Goal: Check status

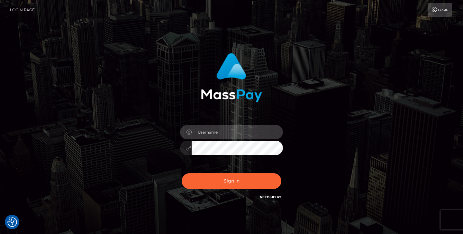
type input "jeremyfeist"
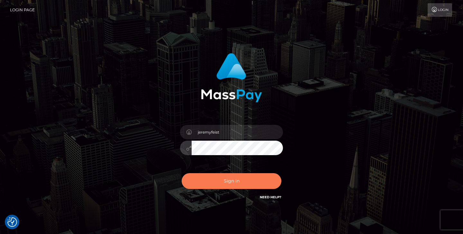
click at [223, 186] on button "Sign in" at bounding box center [232, 181] width 100 height 16
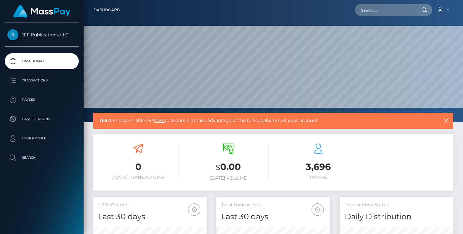
scroll to position [114, 114]
click at [41, 74] on link "Transactions" at bounding box center [42, 80] width 74 height 16
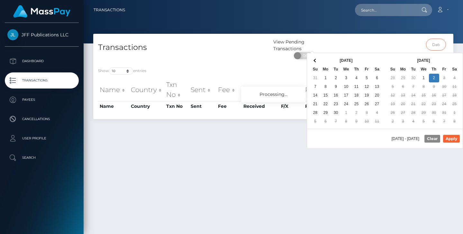
click at [436, 42] on div at bounding box center [408, 51] width 90 height 24
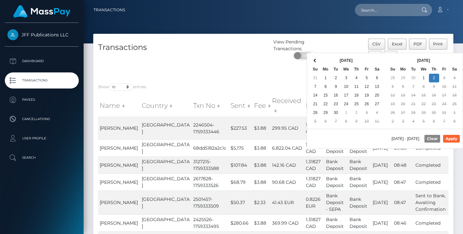
click at [425, 73] on th "We" at bounding box center [424, 69] width 10 height 9
click at [249, 83] on div "Show 10 25 50 100 250 500 1,000 3,500 entries" at bounding box center [183, 87] width 170 height 9
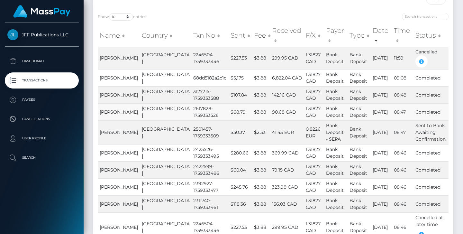
scroll to position [68, 0]
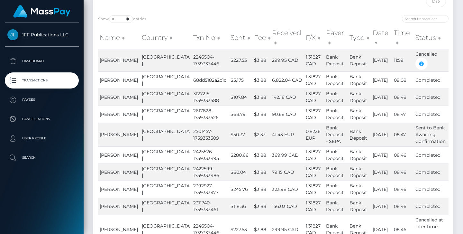
click at [152, 32] on th "Country" at bounding box center [165, 37] width 51 height 23
click at [160, 32] on th "Country" at bounding box center [165, 37] width 51 height 23
click at [161, 33] on th "Country" at bounding box center [165, 37] width 51 height 23
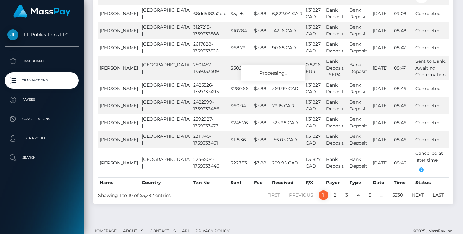
scroll to position [134, 0]
click at [192, 151] on td "2246504-1759333446" at bounding box center [210, 162] width 37 height 29
copy td "2246504"
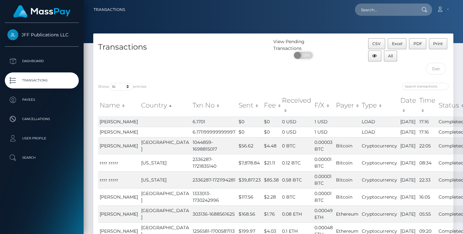
scroll to position [7, 0]
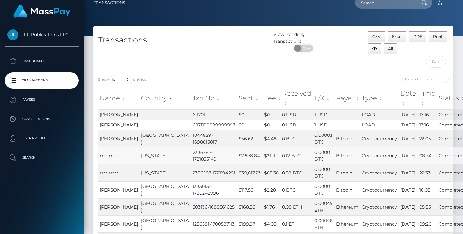
click at [191, 164] on td "2336287-1721835140" at bounding box center [214, 155] width 46 height 17
click at [410, 85] on div "Name Country Txn No Sent Fee Received F/X Payer Type Date Time Status Name Coun…" at bounding box center [273, 182] width 360 height 194
click at [410, 81] on input "search" at bounding box center [425, 79] width 47 height 7
paste input "290848"
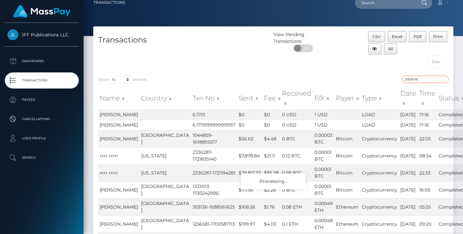
type input "290848"
click at [436, 61] on input "text" at bounding box center [436, 62] width 20 height 12
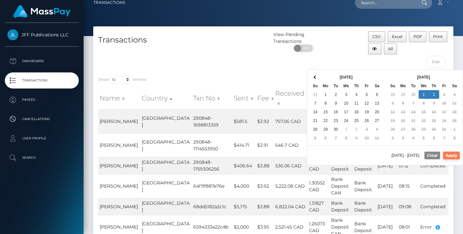
click at [454, 159] on button "Apply" at bounding box center [451, 155] width 17 height 8
type input "10/01/2025 - 10/02/2025"
